Goal: Task Accomplishment & Management: Use online tool/utility

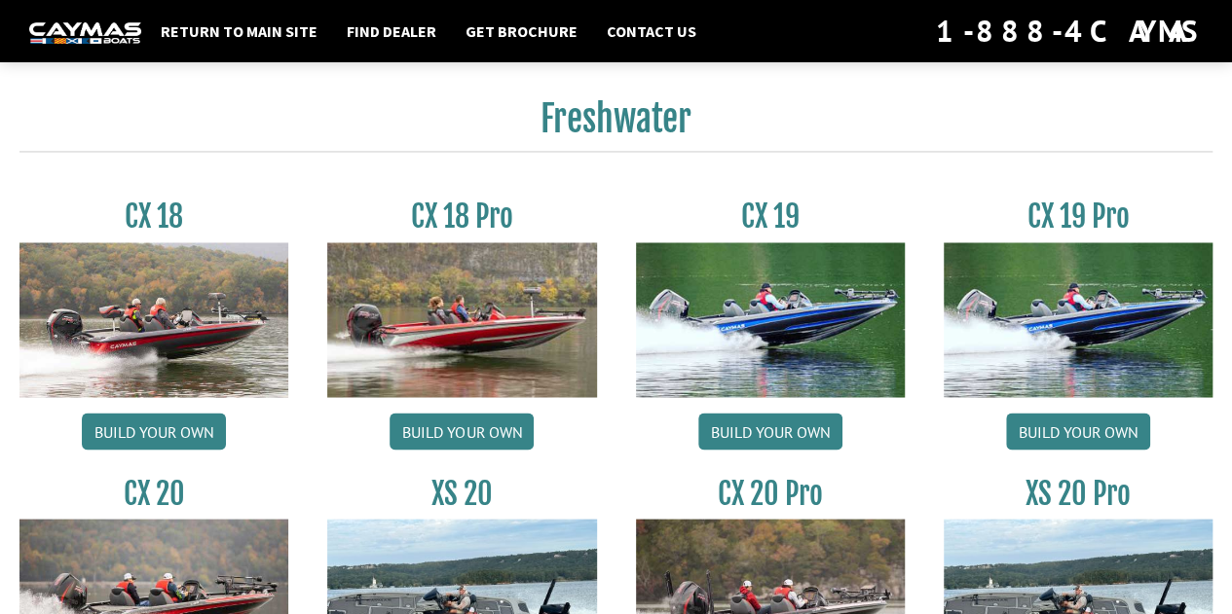
scroll to position [1522, 0]
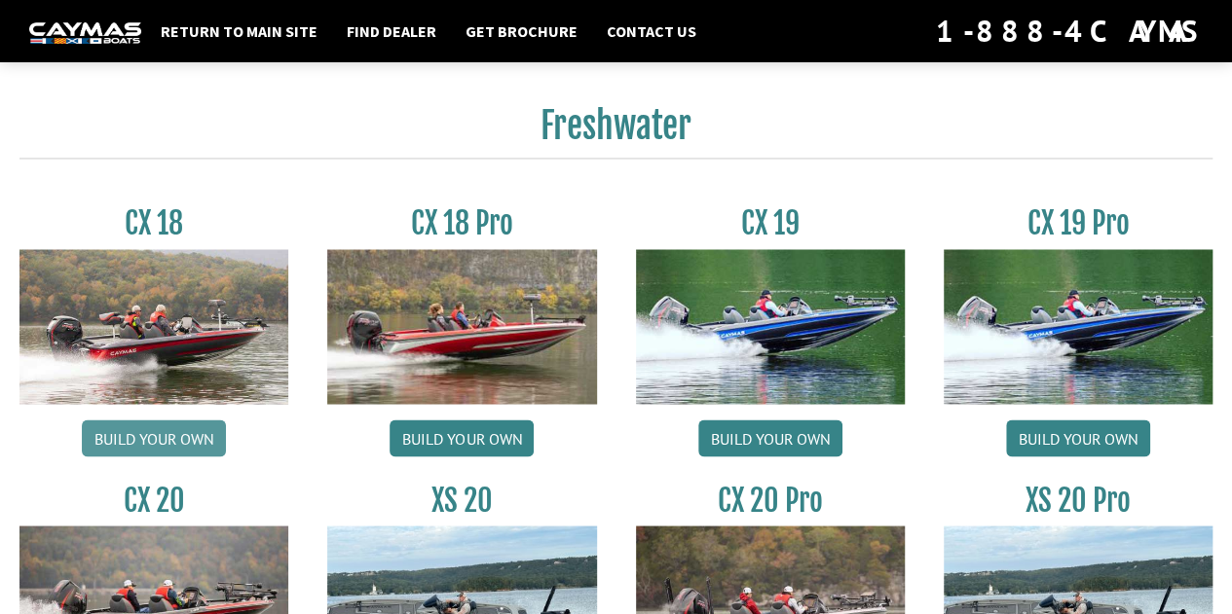
click at [156, 432] on link "Build your own" at bounding box center [154, 438] width 144 height 37
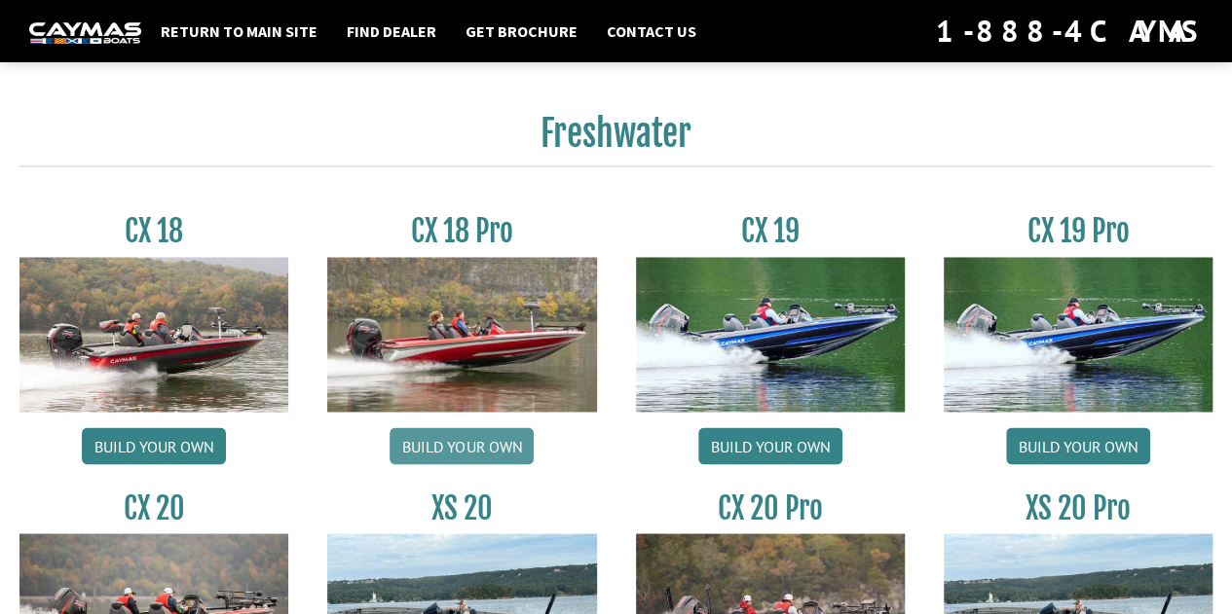
click at [470, 445] on link "Build your own" at bounding box center [461, 445] width 144 height 37
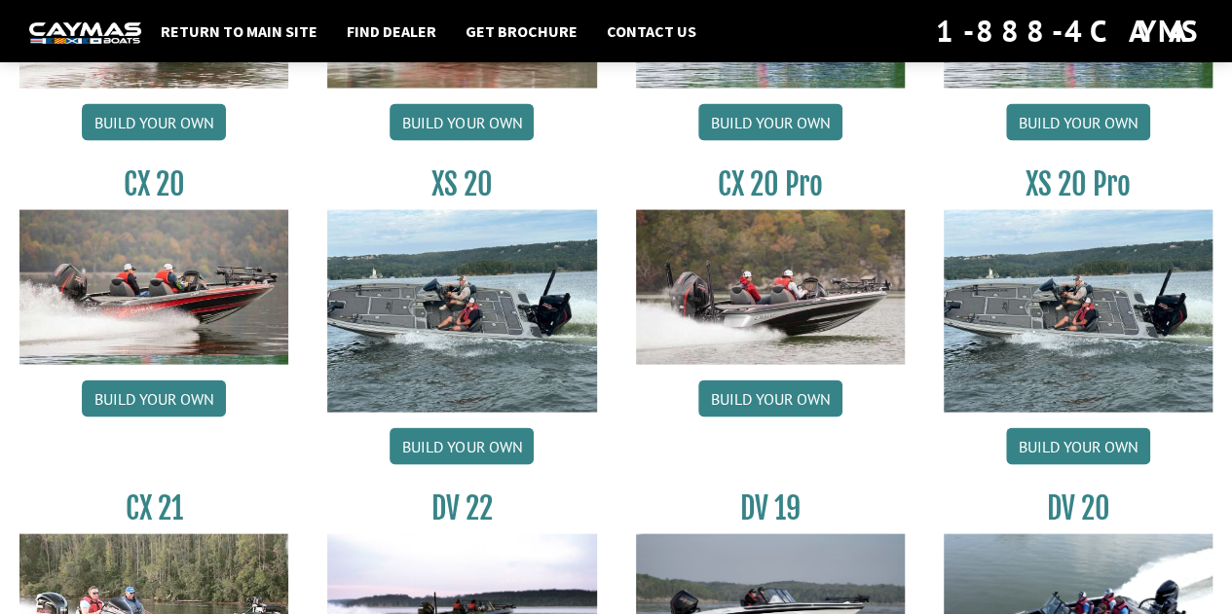
scroll to position [1855, 0]
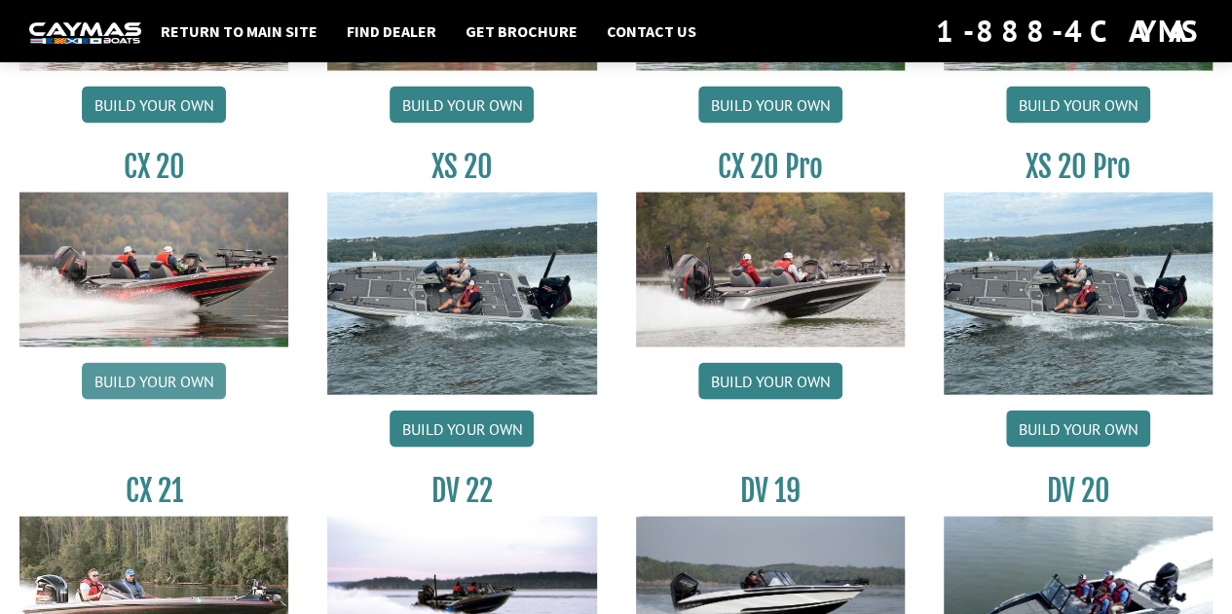
click at [165, 371] on link "Build your own" at bounding box center [154, 381] width 144 height 37
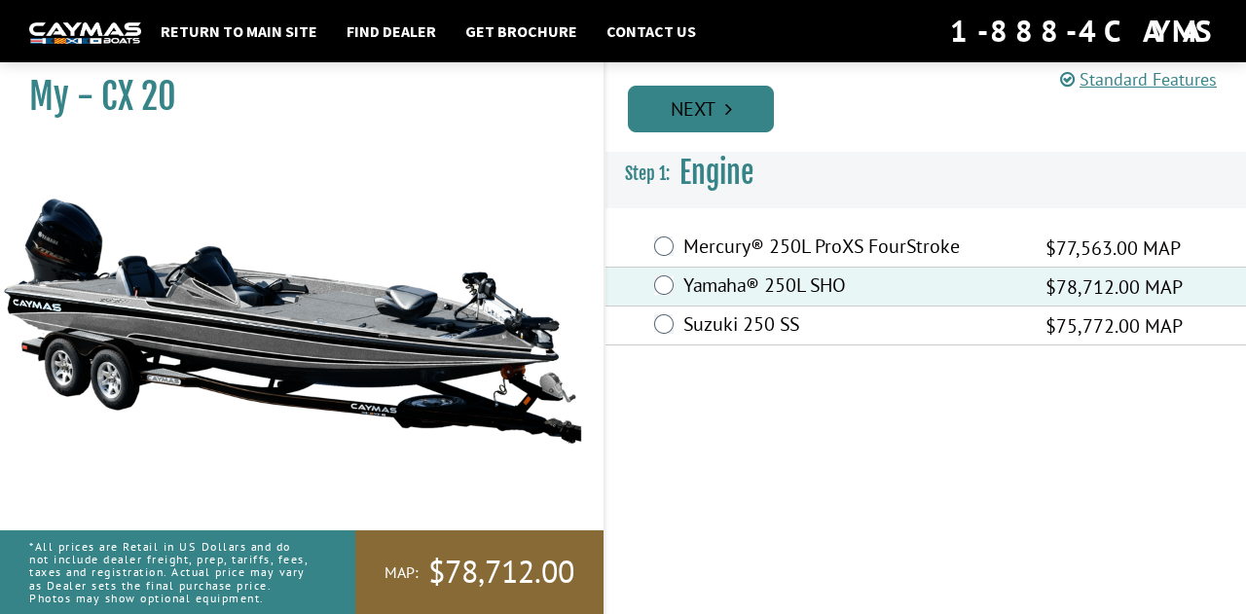
click at [729, 92] on link "Next" at bounding box center [701, 109] width 146 height 47
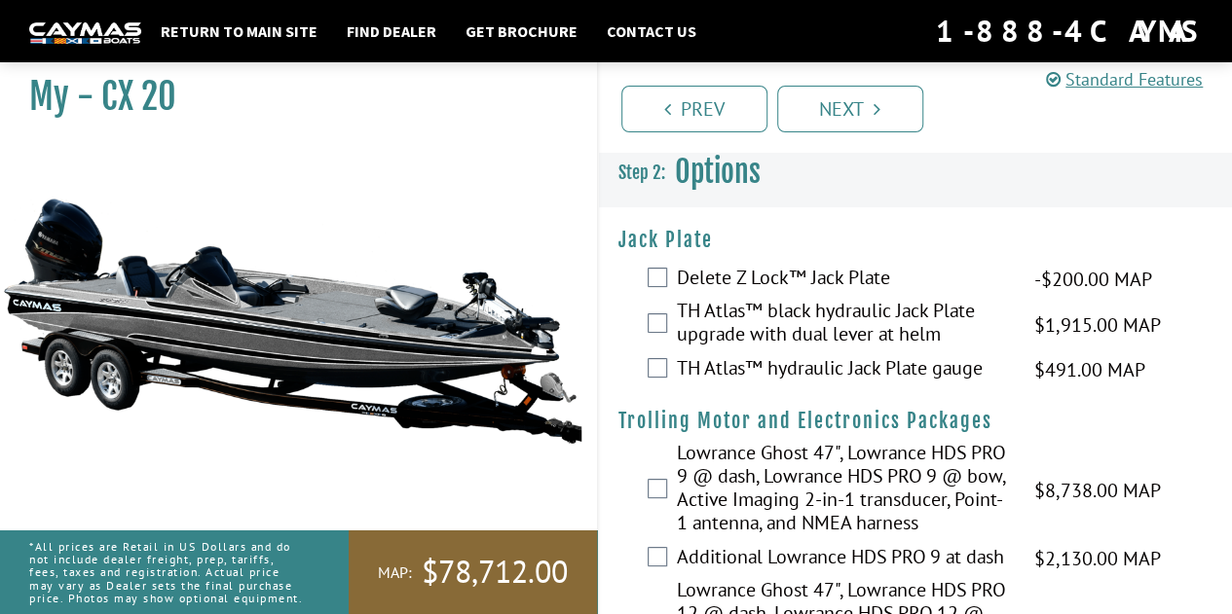
click at [857, 277] on label "Delete Z Lock™ Jack Plate" at bounding box center [843, 280] width 333 height 28
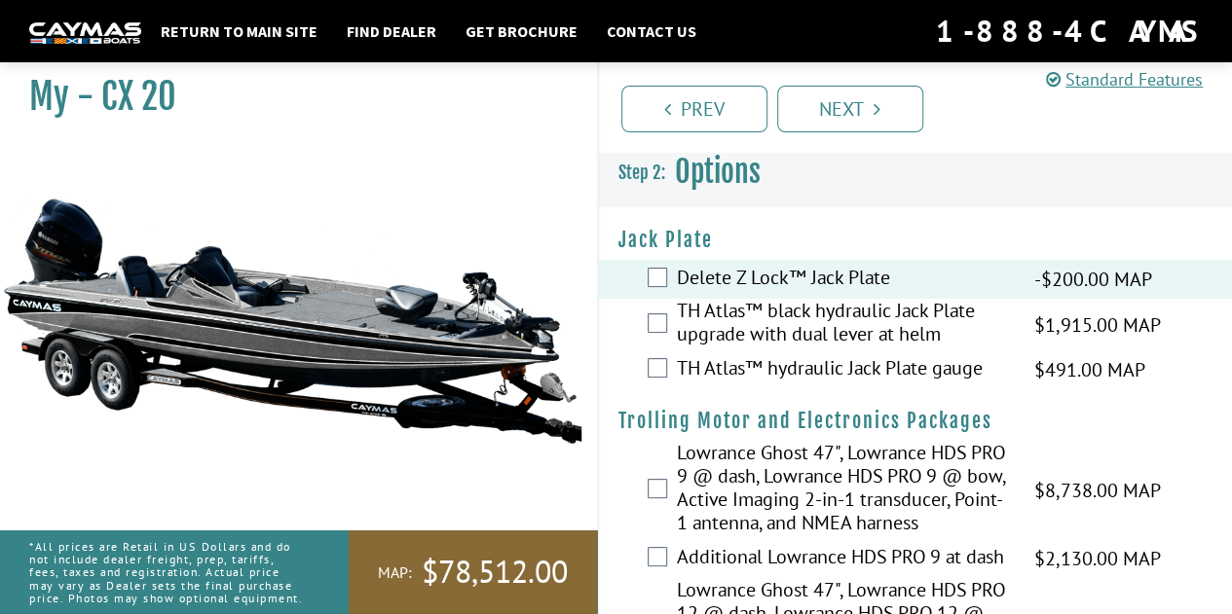
click at [857, 277] on label "Delete Z Lock™ Jack Plate" at bounding box center [843, 280] width 333 height 28
